Goal: Task Accomplishment & Management: Manage account settings

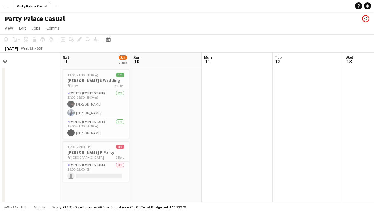
scroll to position [0, 143]
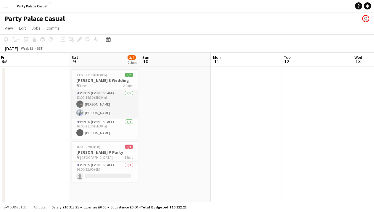
click at [96, 107] on app-card-role "Events (Event Staff) [DATE] 13:00-18:30 (5h30m) Eziafa Iwe [PERSON_NAME]" at bounding box center [105, 104] width 66 height 29
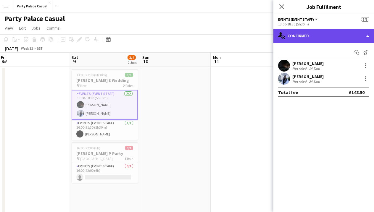
click at [363, 34] on div "single-neutral-actions-check-2 Confirmed" at bounding box center [323, 36] width 101 height 14
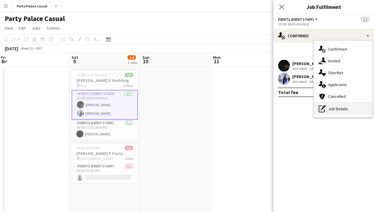
click at [346, 110] on div "pen-write Job Details" at bounding box center [343, 109] width 59 height 12
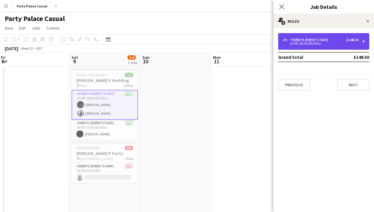
click at [337, 43] on div "13:00-18:30 (5h30m)" at bounding box center [320, 43] width 75 height 3
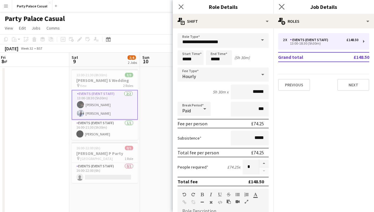
click at [282, 10] on app-icon "Close pop-in" at bounding box center [281, 7] width 9 height 9
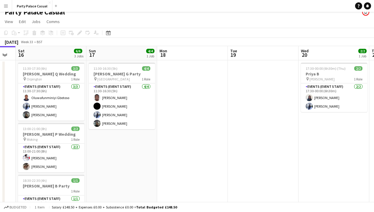
scroll to position [0, 125]
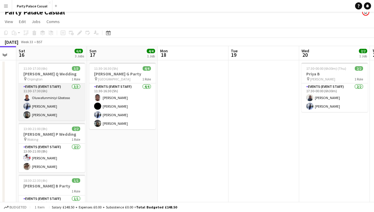
click at [58, 91] on app-card-role "Events (Event Staff) [DATE] 11:30-17:30 (6h) Oluwafunminiyi Gbotoso [PERSON_NAM…" at bounding box center [52, 101] width 66 height 37
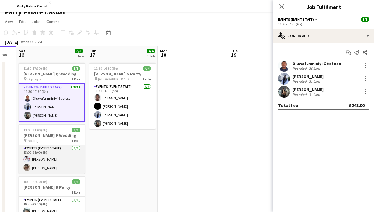
click at [39, 153] on app-card-role "Events (Event Staff) [DATE] 13:00-21:00 (8h) [PERSON_NAME] [PERSON_NAME]" at bounding box center [52, 159] width 66 height 29
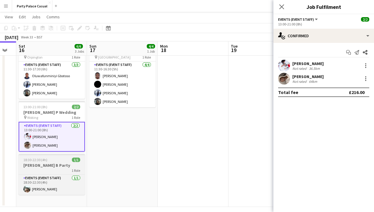
scroll to position [30, 0]
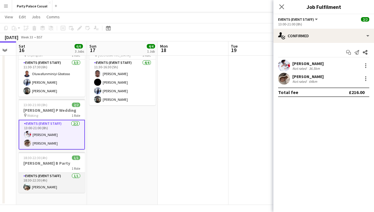
click at [47, 177] on app-card-role "Events (Event Staff) [DATE] 18:30-22:30 (4h) [PERSON_NAME]" at bounding box center [52, 183] width 66 height 20
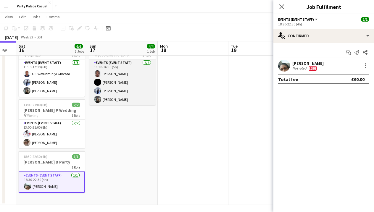
click at [117, 88] on app-card-role "Events (Event Staff) [DATE] 11:30-16:30 (5h) [PERSON_NAME] [PERSON_NAME] Nakaan…" at bounding box center [122, 82] width 66 height 46
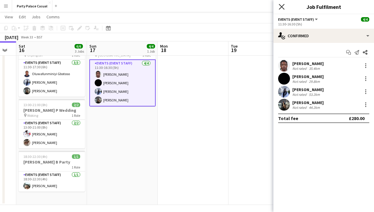
click at [279, 6] on icon "Close pop-in" at bounding box center [282, 7] width 6 height 6
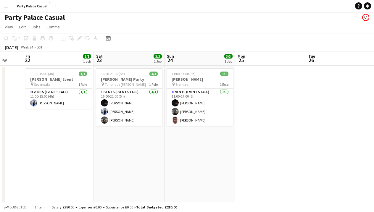
scroll to position [0, 261]
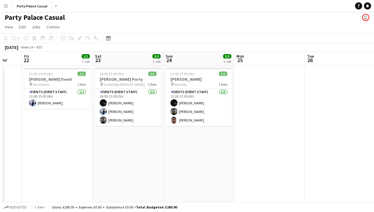
click at [62, 68] on app-date-cell "11:00-15:00 (4h) 1/1 [PERSON_NAME] Event pin Sevenoaks 1 Role Events (Event Sta…" at bounding box center [57, 150] width 71 height 169
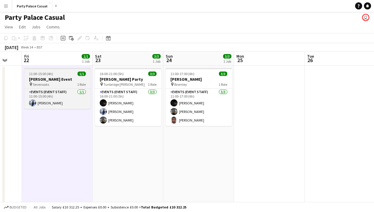
click at [55, 87] on app-job-card "11:00-15:00 (4h) 1/1 [PERSON_NAME] Event pin Sevenoaks 1 Role Events (Event Sta…" at bounding box center [57, 88] width 66 height 41
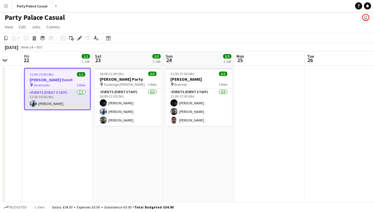
click at [56, 94] on app-card-role "Events (Event Staff) [DATE] 11:00-15:00 (4h) [PERSON_NAME]" at bounding box center [57, 99] width 65 height 20
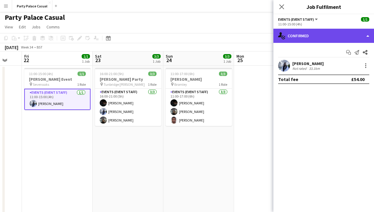
click at [363, 34] on div "single-neutral-actions-check-2 Confirmed" at bounding box center [323, 36] width 101 height 14
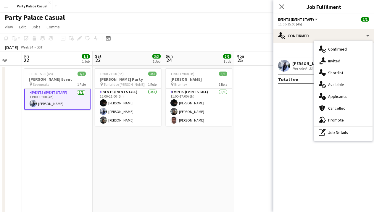
click at [297, 96] on mat-expansion-panel "check Confirmed Start chat Send notification Share [PERSON_NAME] Not rated 33.1…" at bounding box center [323, 127] width 101 height 169
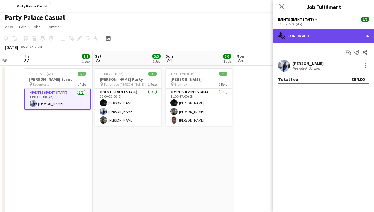
click at [355, 38] on div "single-neutral-actions-check-2 Confirmed" at bounding box center [323, 36] width 101 height 14
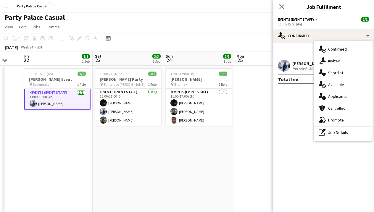
click at [290, 111] on mat-expansion-panel "check Confirmed Start chat Send notification Share [PERSON_NAME] Not rated 33.1…" at bounding box center [323, 127] width 101 height 169
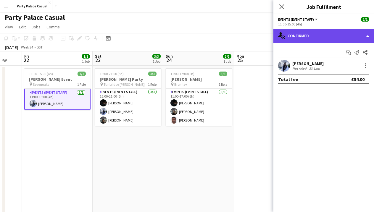
click at [334, 36] on div "single-neutral-actions-check-2 Confirmed" at bounding box center [323, 36] width 101 height 14
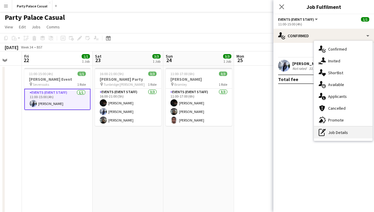
click at [337, 135] on div "pen-write Job Details" at bounding box center [343, 133] width 59 height 12
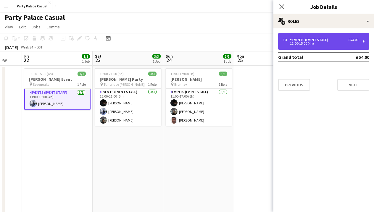
click at [338, 45] on div "1 x Events (Event Staff) £54.00 11:00-15:00 (4h)" at bounding box center [323, 41] width 91 height 17
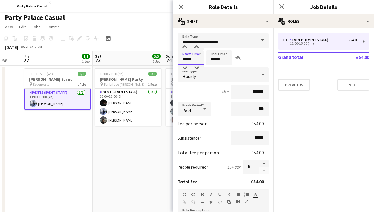
click at [187, 60] on input "*****" at bounding box center [190, 57] width 26 height 15
type input "*****"
click at [215, 60] on input "*****" at bounding box center [219, 57] width 26 height 15
type input "*****"
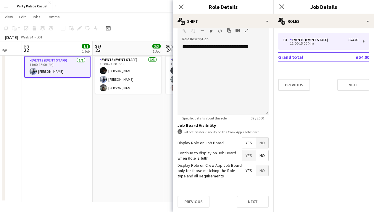
scroll to position [33, 0]
click at [252, 202] on button "Next" at bounding box center [253, 202] width 32 height 12
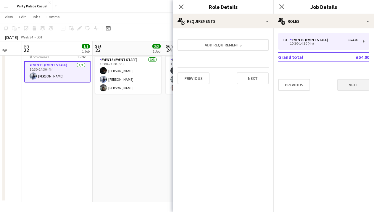
click at [350, 85] on button "Next" at bounding box center [353, 85] width 32 height 12
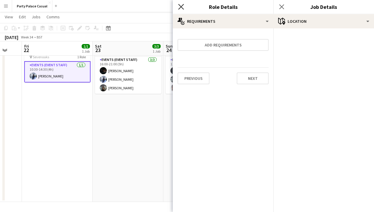
click at [181, 4] on icon "Close pop-in" at bounding box center [181, 7] width 6 height 6
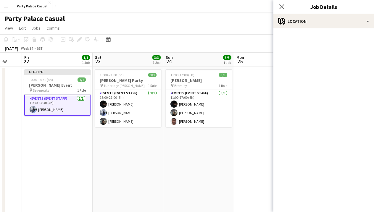
click at [244, 132] on app-date-cell at bounding box center [269, 151] width 71 height 169
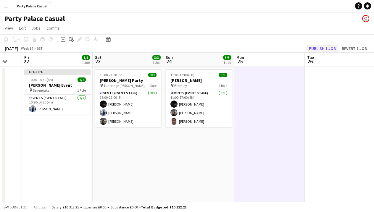
click at [325, 47] on button "Publish 1 job" at bounding box center [322, 49] width 32 height 8
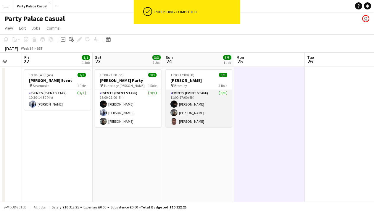
click at [203, 109] on app-card-role "Events (Event Staff) [DATE] 11:00-17:00 (6h) Eziafa Iwe [PERSON_NAME] [PERSON_N…" at bounding box center [199, 108] width 66 height 37
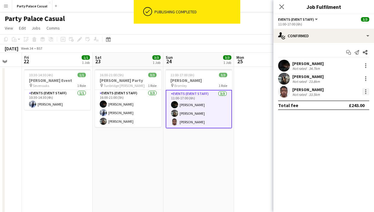
click at [363, 90] on div at bounding box center [365, 91] width 7 height 7
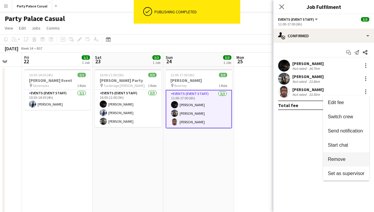
click at [346, 156] on button "Remove" at bounding box center [346, 159] width 46 height 14
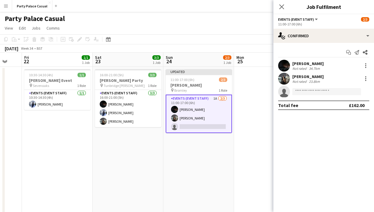
click at [261, 24] on app-page-menu "View Day view expanded Day view collapsed Month view Date picker Jump to [DATE]…" at bounding box center [187, 28] width 374 height 11
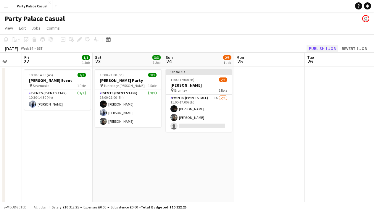
click at [321, 47] on button "Publish 1 job" at bounding box center [322, 49] width 32 height 8
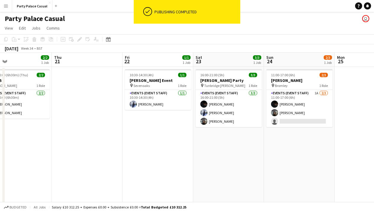
scroll to position [0, 261]
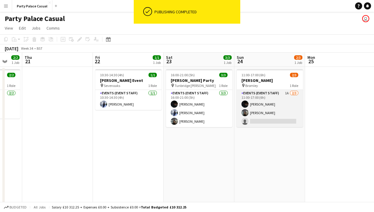
click at [274, 90] on app-card-role "Events (Event Staff) 1A [DATE] 11:00-17:00 (6h) Eziafa Iwe [PERSON_NAME] single…" at bounding box center [270, 108] width 66 height 37
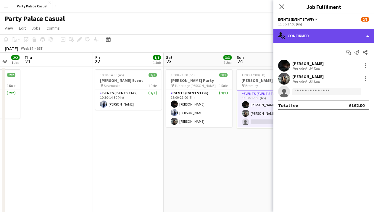
click at [326, 36] on div "single-neutral-actions-check-2 Confirmed" at bounding box center [323, 36] width 101 height 14
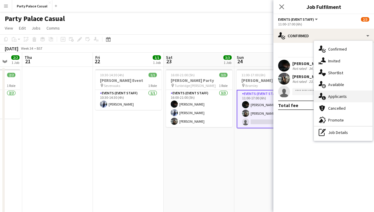
click at [338, 98] on div "single-neutral-actions-information Applicants" at bounding box center [343, 96] width 59 height 12
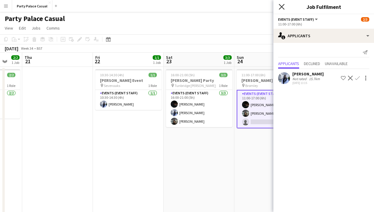
click at [281, 5] on icon "Close pop-in" at bounding box center [282, 7] width 6 height 6
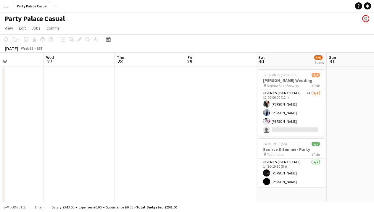
scroll to position [0, 240]
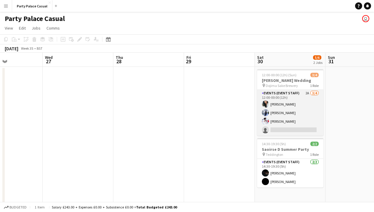
click at [295, 96] on app-card-role "Events (Event Staff) 2A [DATE] 12:00-00:00 (12h) [PERSON_NAME] [PERSON_NAME] [P…" at bounding box center [290, 113] width 66 height 46
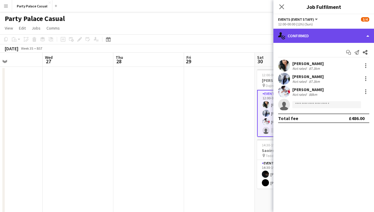
click at [346, 38] on div "single-neutral-actions-check-2 Confirmed" at bounding box center [323, 36] width 101 height 14
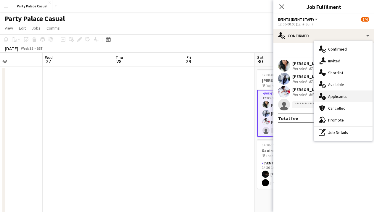
click at [339, 97] on div "single-neutral-actions-information Applicants" at bounding box center [343, 96] width 59 height 12
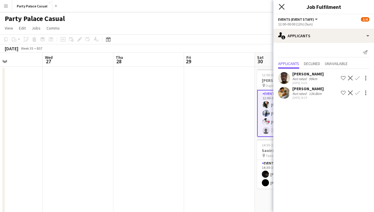
click at [281, 5] on icon "Close pop-in" at bounding box center [282, 7] width 6 height 6
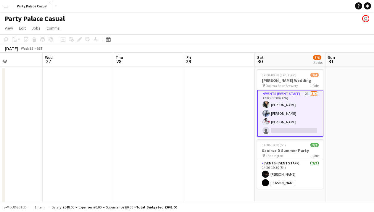
click at [292, 129] on app-card-role "Events (Event Staff) 2A [DATE] 12:00-00:00 (12h) [PERSON_NAME] [PERSON_NAME] [P…" at bounding box center [290, 113] width 66 height 47
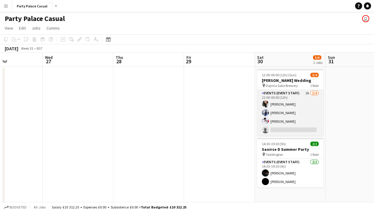
click at [292, 129] on app-card-role "Events (Event Staff) 2A [DATE] 12:00-00:00 (12h) [PERSON_NAME] [PERSON_NAME] [P…" at bounding box center [290, 113] width 66 height 46
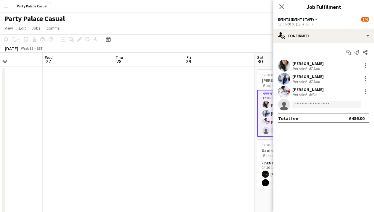
click at [206, 152] on app-date-cell at bounding box center [219, 151] width 71 height 169
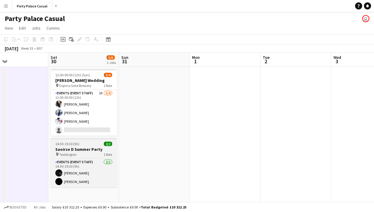
scroll to position [0, 0]
